Goal: Information Seeking & Learning: Find specific fact

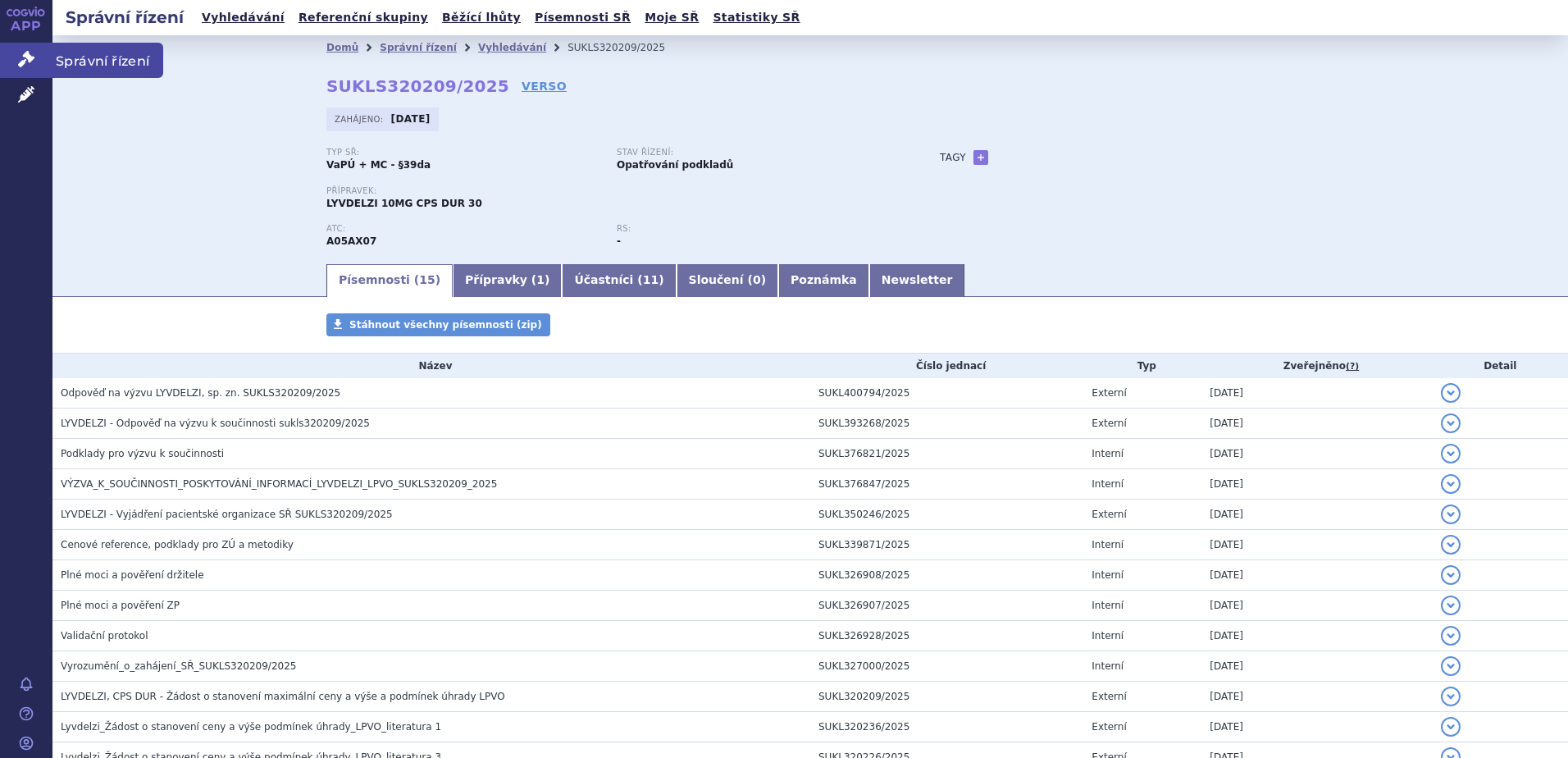
click at [74, 58] on span "Správní řízení" at bounding box center [107, 60] width 111 height 34
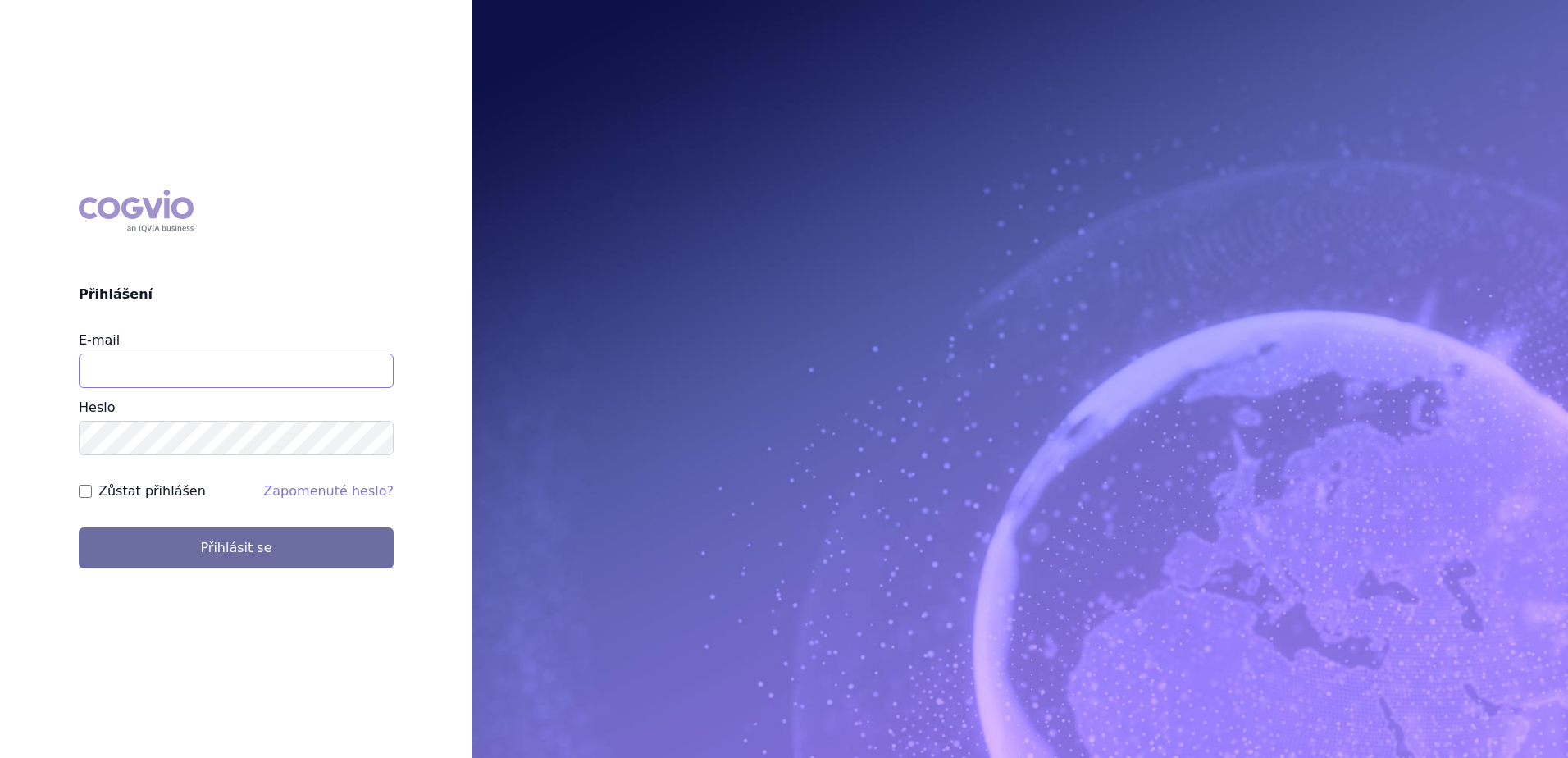
click at [238, 367] on input "E-mail" at bounding box center [236, 371] width 315 height 34
type input "Jan.strnad@ipsen.com"
click at [79, 527] on button "Přihlásit se" at bounding box center [236, 547] width 315 height 41
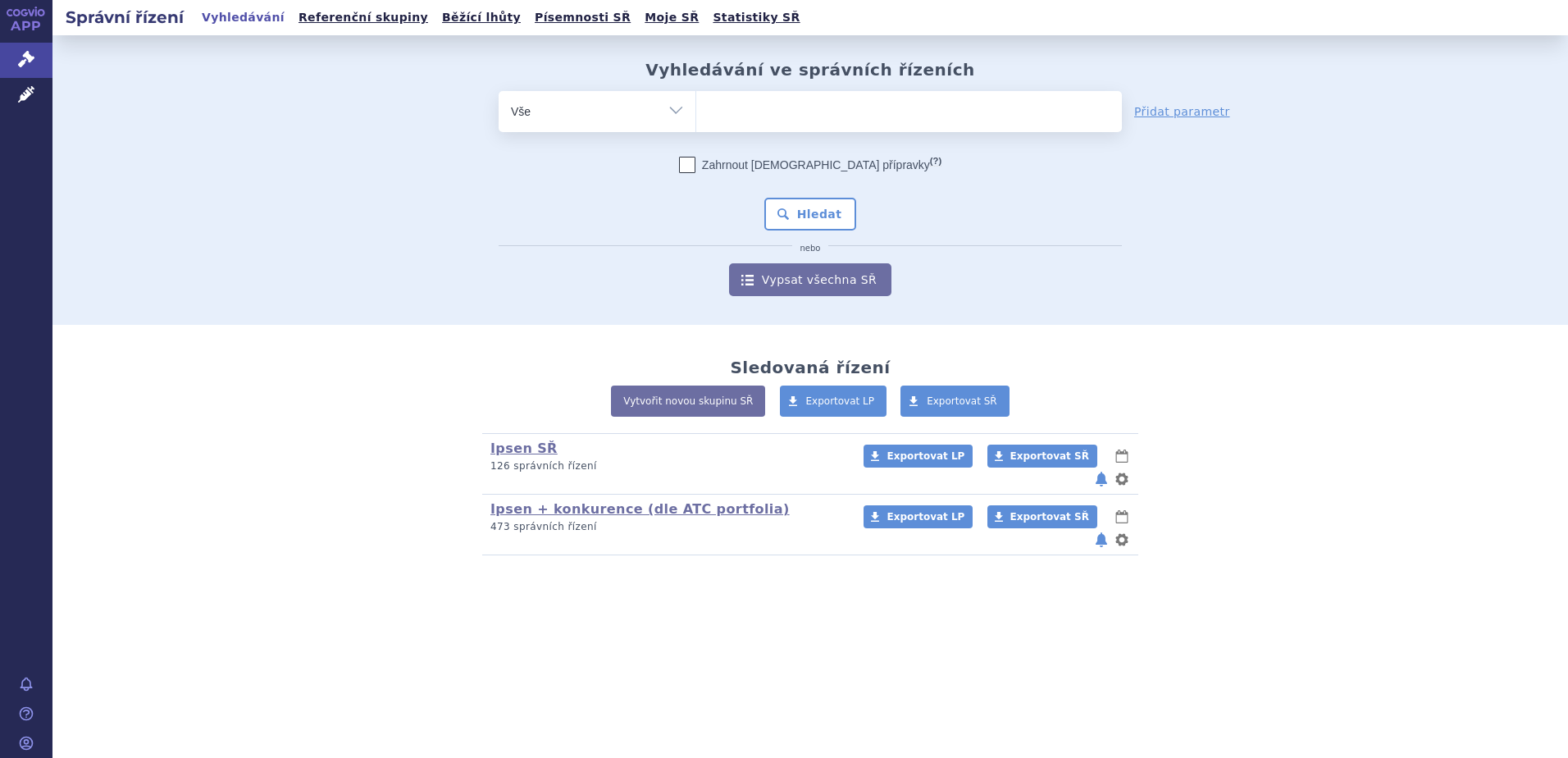
click at [784, 106] on ul at bounding box center [909, 108] width 426 height 34
click at [696, 106] on select at bounding box center [695, 110] width 1 height 41
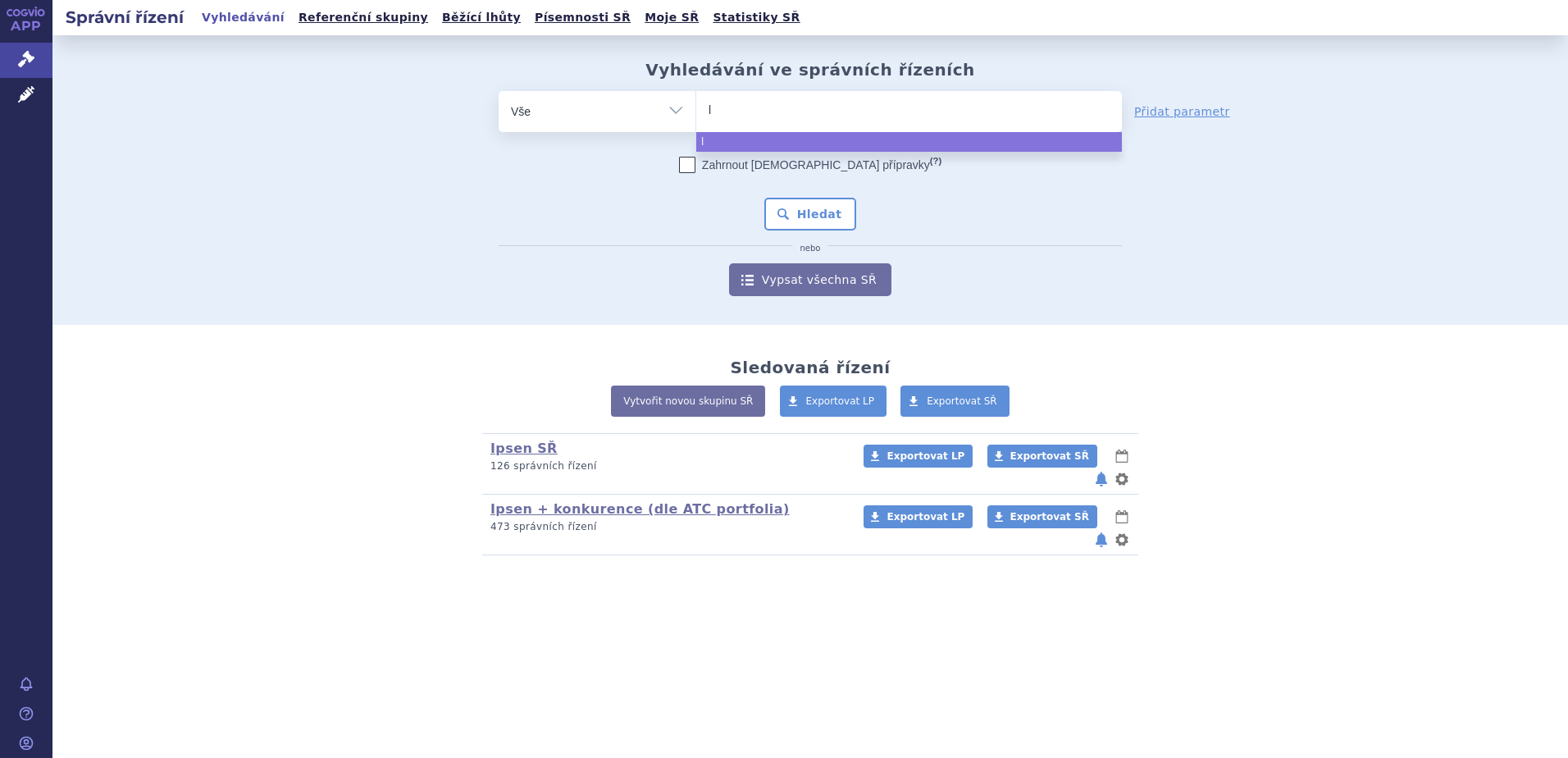
type input "ly"
type input "lyvd"
type input "lyvde"
type input "lyvdelz"
type input "lyvdelzi"
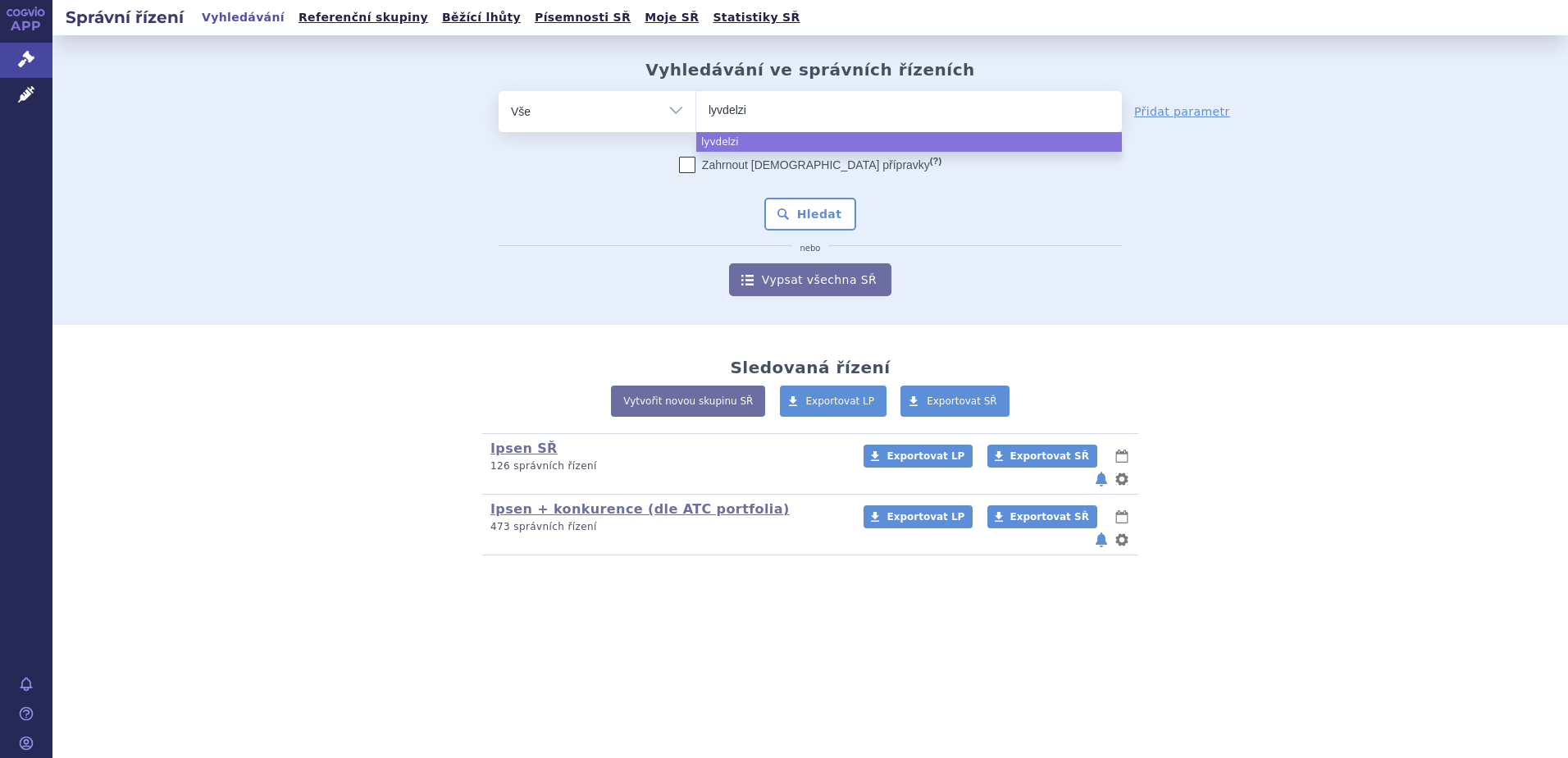
select select "lyvdelzi"
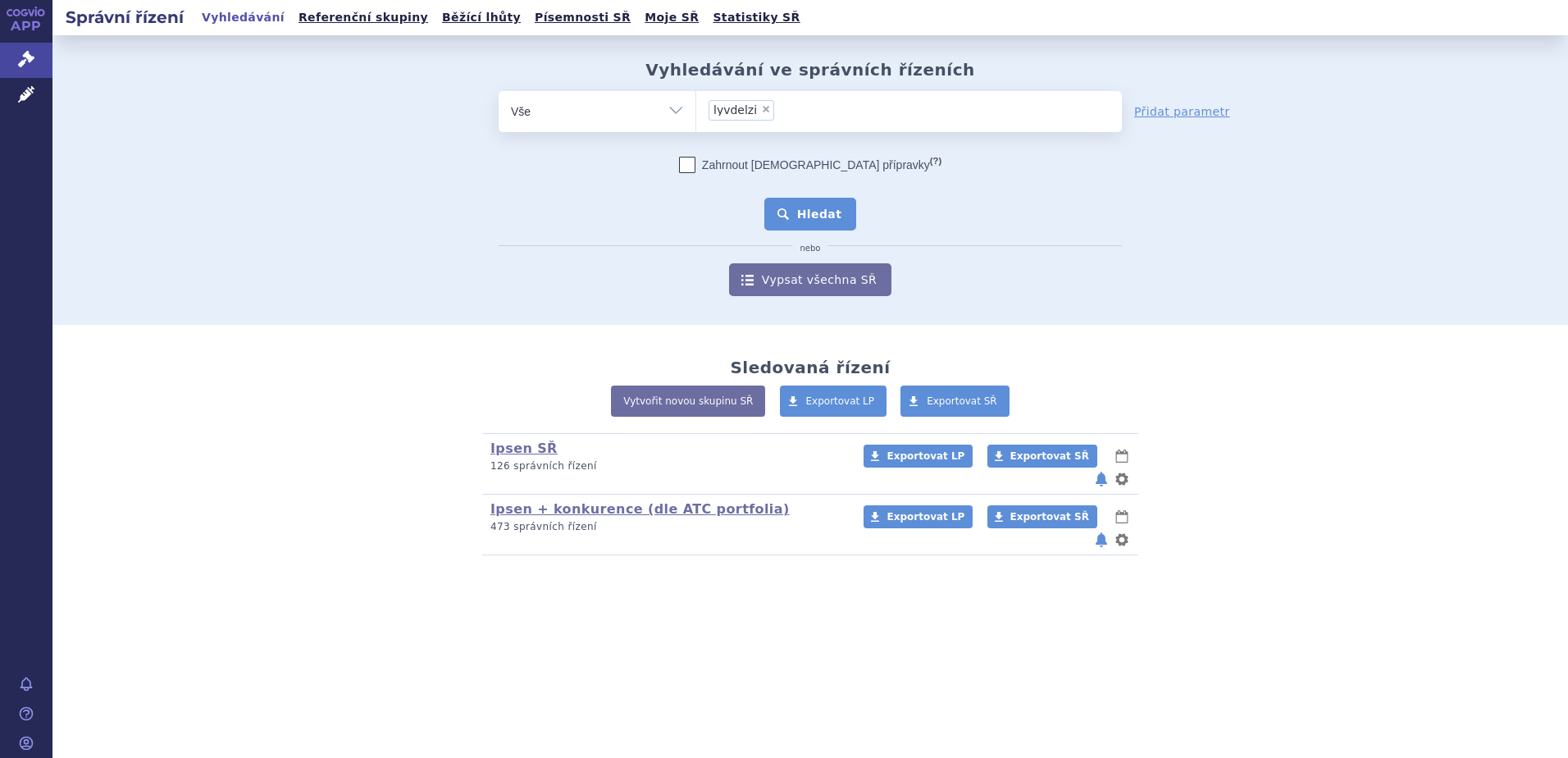
click at [799, 207] on button "Hledat" at bounding box center [811, 213] width 93 height 33
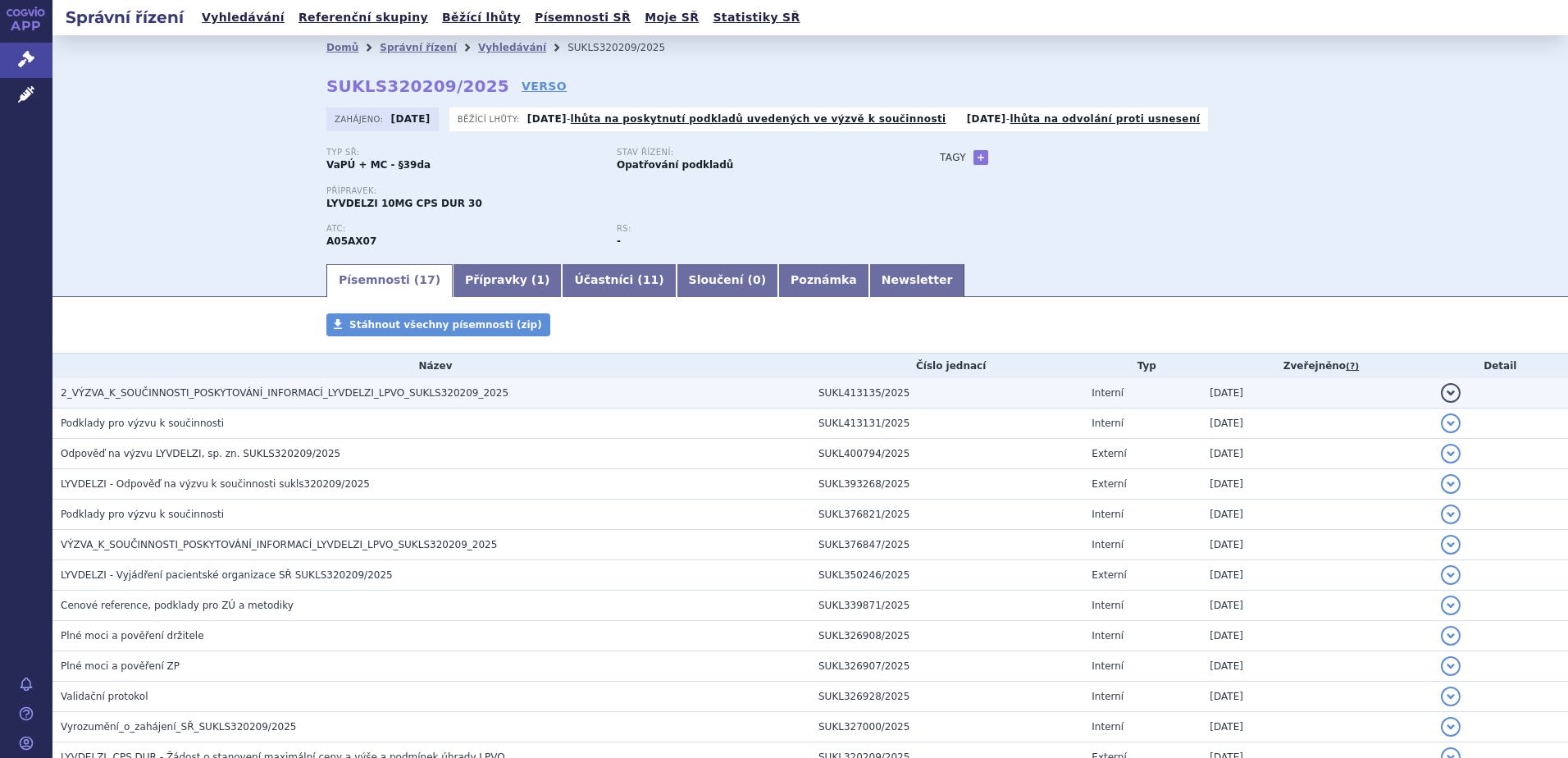
click at [330, 382] on td "2_VÝZVA_K_SOUČINNOSTI_POSKYTOVÁNÍ_INFORMACÍ_LYVDELZI_LPVO_SUKLS320209_2025" at bounding box center [431, 394] width 758 height 30
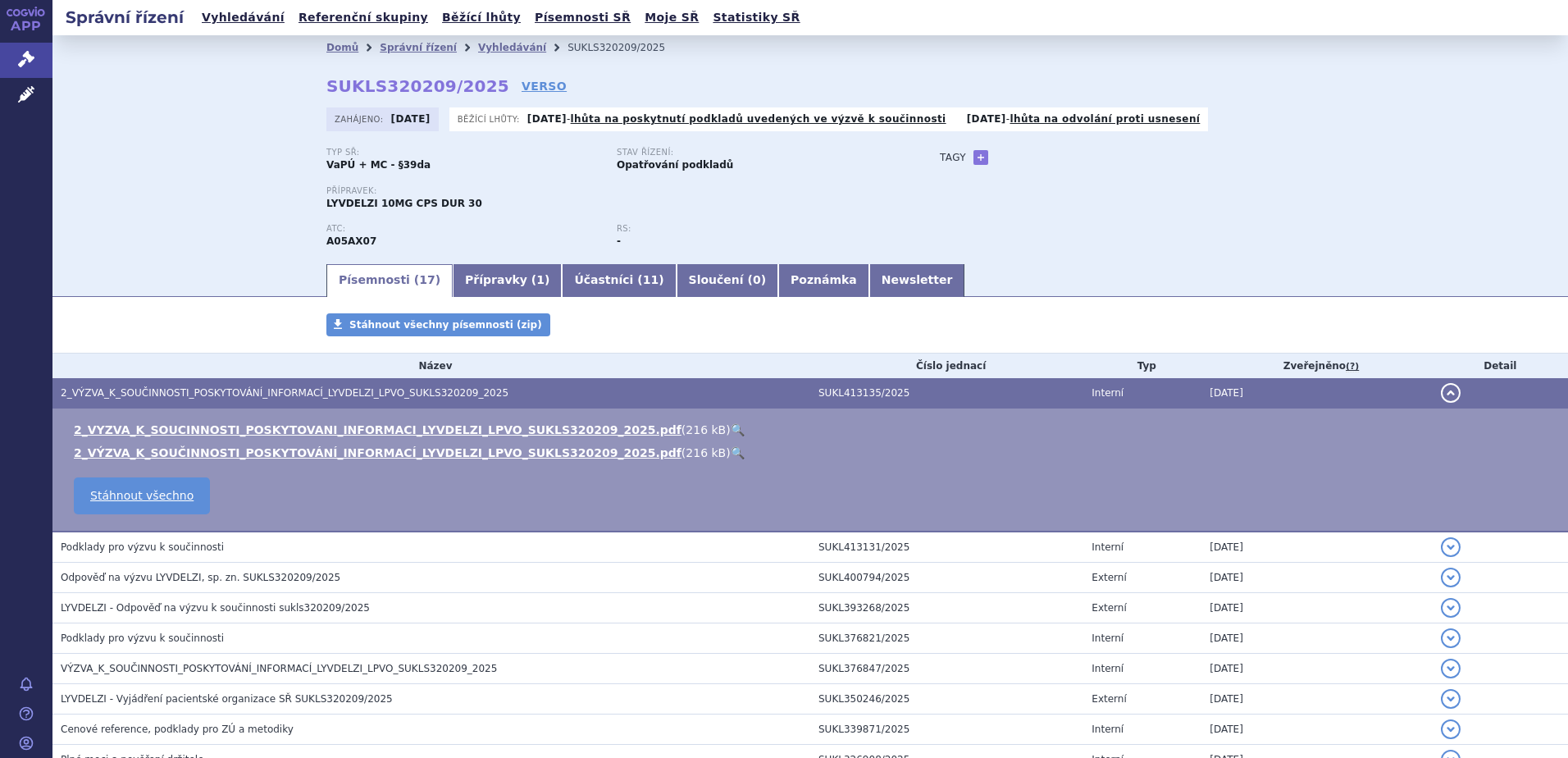
click at [730, 426] on link "🔍" at bounding box center [737, 430] width 14 height 13
click at [197, 165] on div "Domů Správní řízení Vyhledávání SUKLS320209/2025 SUKLS320209/2025 VERSO [GEOGRA…" at bounding box center [810, 148] width 1516 height 227
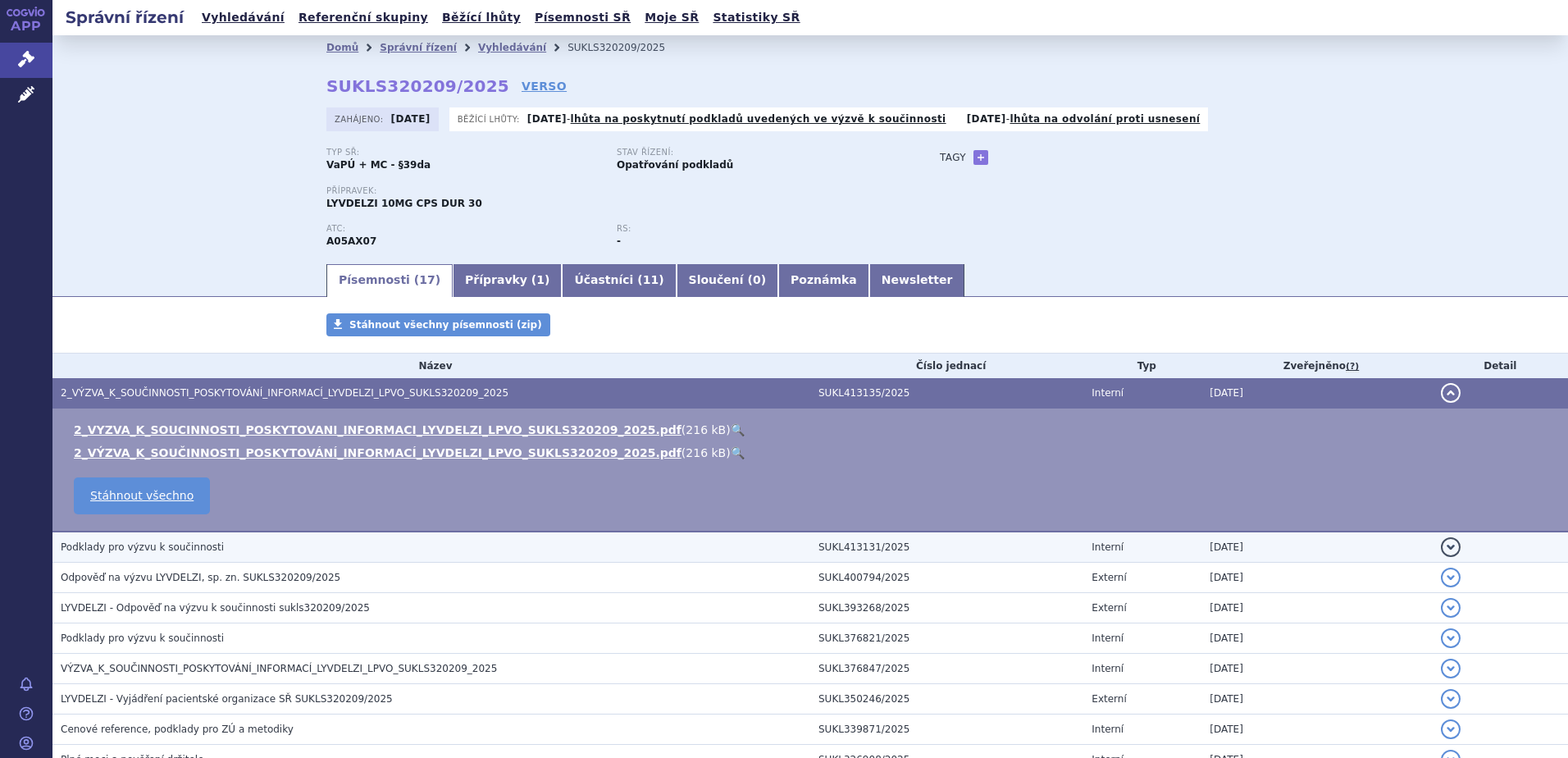
click at [160, 544] on span "Podklady pro výzvu k součinnosti" at bounding box center [142, 547] width 163 height 11
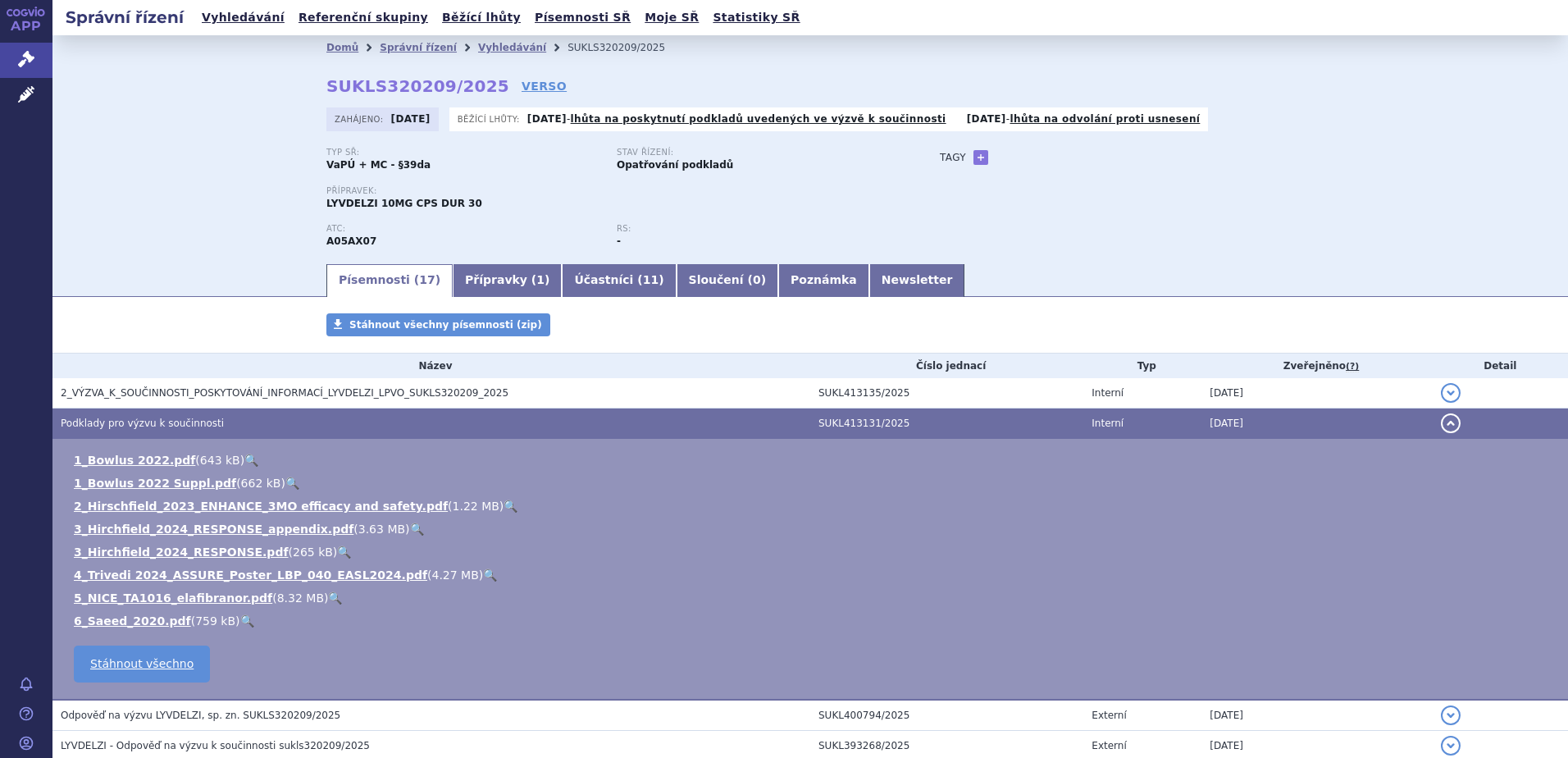
click at [155, 229] on div "Domů Správní řízení Vyhledávání SUKLS320209/2025 SUKLS320209/2025 VERSO [GEOGRA…" at bounding box center [810, 148] width 1516 height 227
click at [181, 217] on div "Domů Správní řízení Vyhledávání SUKLS320209/2025 SUKLS320209/2025 VERSO [GEOGRA…" at bounding box center [810, 148] width 1516 height 227
